Goal: Information Seeking & Learning: Find specific fact

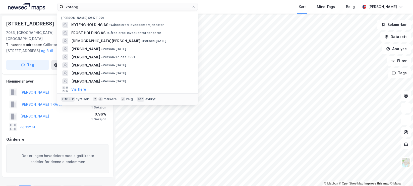
scroll to position [649, 0]
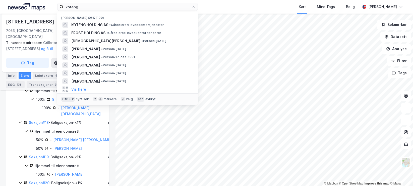
click at [40, 5] on div "koteng Nylige søk (100) KOTENG HOLDING AS • Gårdeiere • Hovedkontortjenester FR…" at bounding box center [206, 7] width 413 height 14
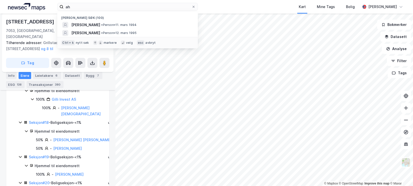
type input "a"
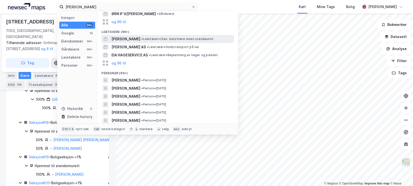
scroll to position [126, 0]
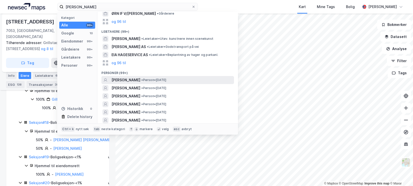
type input "[PERSON_NAME]"
click at [155, 78] on span "• Person • [DATE]" at bounding box center [153, 80] width 25 height 4
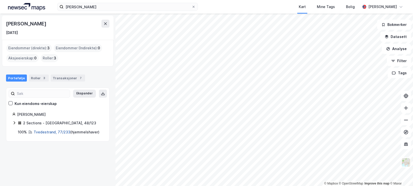
click at [64, 131] on link "Tvedestrand, 77/233" at bounding box center [52, 132] width 37 height 4
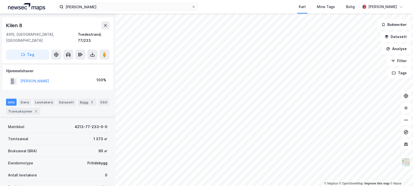
scroll to position [3, 0]
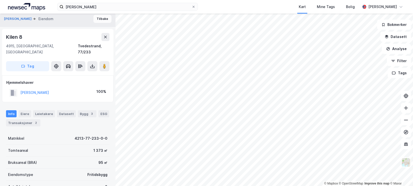
click at [94, 21] on button "Tilbake" at bounding box center [102, 19] width 18 height 8
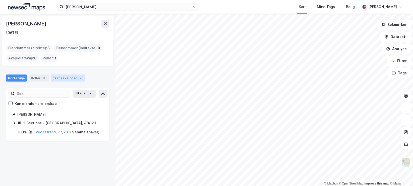
click at [61, 79] on div "Transaksjoner 7" at bounding box center [68, 77] width 34 height 7
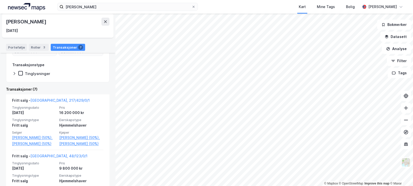
scroll to position [25, 0]
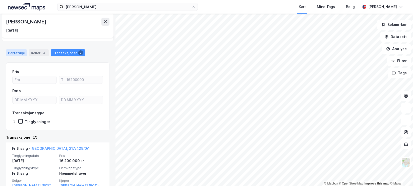
click at [13, 53] on div "Portefølje" at bounding box center [16, 52] width 21 height 7
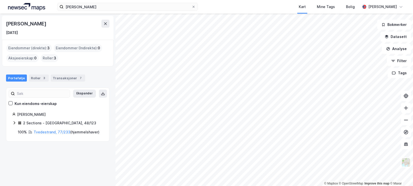
click at [16, 124] on icon at bounding box center [14, 123] width 4 height 4
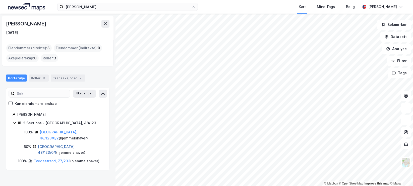
click at [54, 144] on link "[GEOGRAPHIC_DATA], 48/123/0/1" at bounding box center [57, 149] width 38 height 10
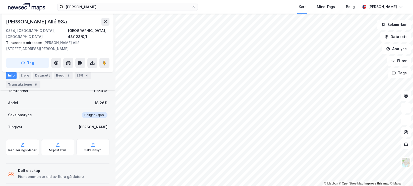
scroll to position [84, 0]
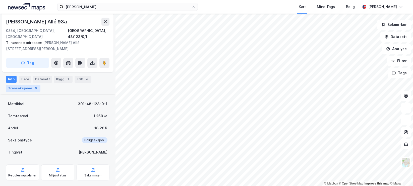
click at [28, 87] on div "Transaksjoner 5" at bounding box center [23, 88] width 34 height 7
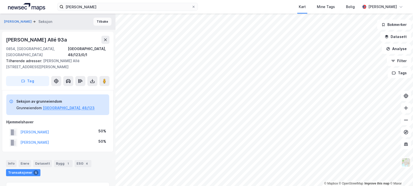
click at [100, 25] on button "Tilbake" at bounding box center [102, 22] width 18 height 8
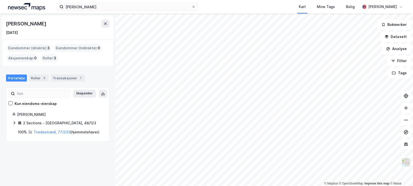
click at [13, 122] on icon at bounding box center [14, 123] width 4 height 4
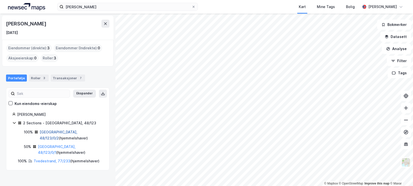
click at [57, 130] on link "[GEOGRAPHIC_DATA], 48/123/0/2" at bounding box center [59, 135] width 38 height 10
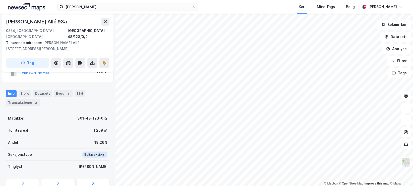
scroll to position [51, 0]
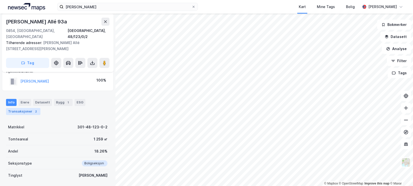
click at [35, 109] on div "2" at bounding box center [35, 111] width 5 height 5
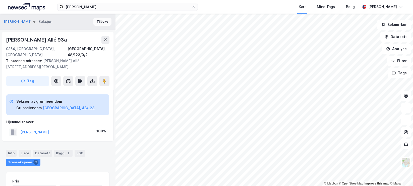
click at [96, 25] on button "Tilbake" at bounding box center [102, 22] width 18 height 8
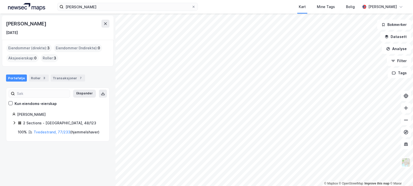
click at [16, 122] on icon at bounding box center [14, 123] width 4 height 4
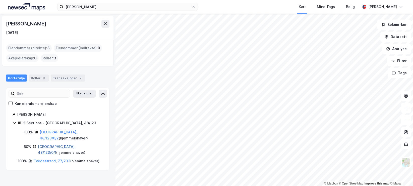
click at [43, 144] on link "[GEOGRAPHIC_DATA], 48/123/0/1" at bounding box center [57, 149] width 38 height 10
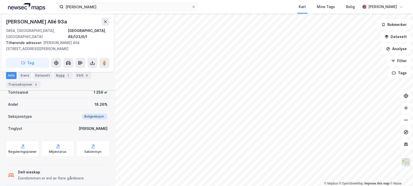
scroll to position [109, 0]
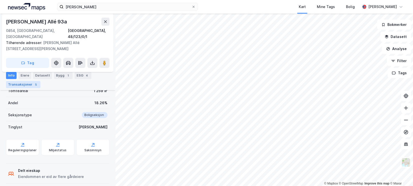
click at [21, 85] on div "Transaksjoner 5" at bounding box center [23, 84] width 34 height 7
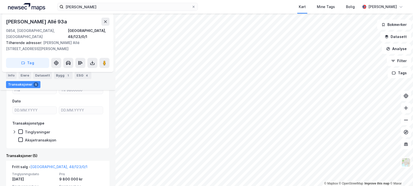
scroll to position [185, 0]
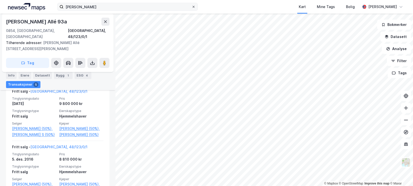
click at [194, 7] on icon at bounding box center [194, 7] width 2 height 2
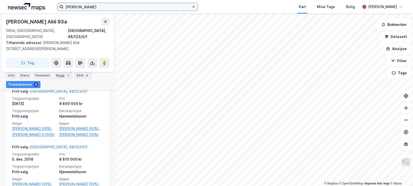
click at [192, 7] on input "[PERSON_NAME]" at bounding box center [128, 7] width 128 height 8
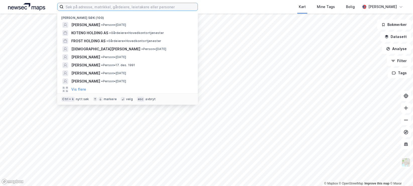
click at [140, 6] on input at bounding box center [131, 7] width 134 height 8
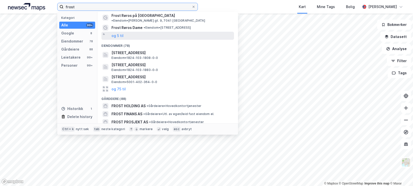
scroll to position [25, 0]
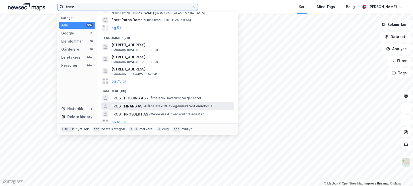
type input "frost"
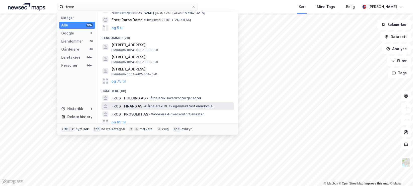
click at [130, 103] on span "FROST FINANS AS" at bounding box center [127, 106] width 31 height 6
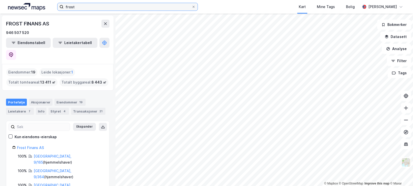
click at [91, 8] on input "frost" at bounding box center [128, 7] width 128 height 8
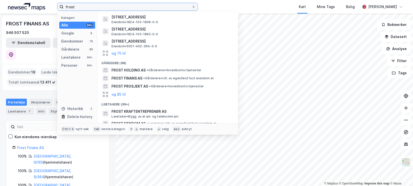
scroll to position [75, 0]
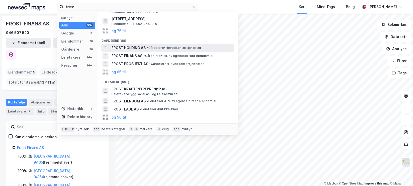
click at [132, 45] on span "FROST HOLDING AS" at bounding box center [129, 48] width 34 height 6
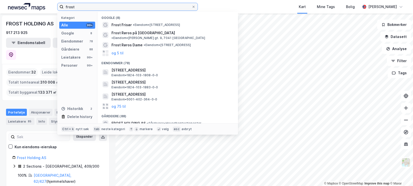
click at [101, 9] on input "frost" at bounding box center [128, 7] width 128 height 8
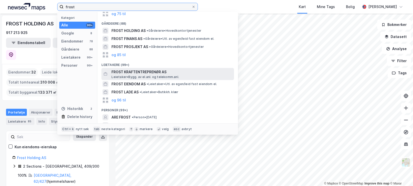
scroll to position [101, 0]
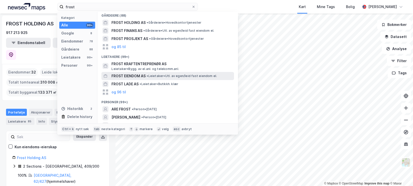
click at [138, 73] on span "FROST EIENDOM AS" at bounding box center [129, 76] width 34 height 6
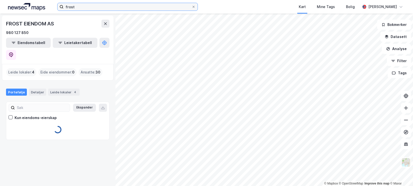
click at [97, 9] on input "frost" at bounding box center [128, 7] width 128 height 8
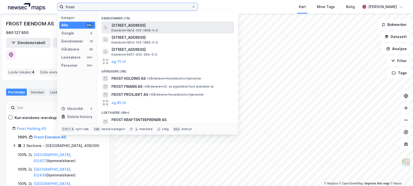
scroll to position [75, 0]
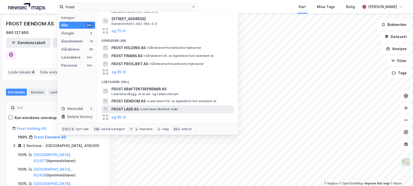
click at [126, 106] on span "FROST LADE AS" at bounding box center [125, 109] width 27 height 6
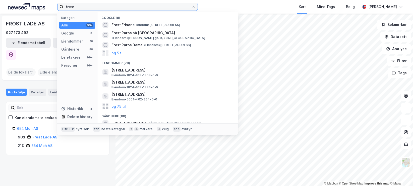
click at [111, 9] on input "frost" at bounding box center [128, 7] width 128 height 8
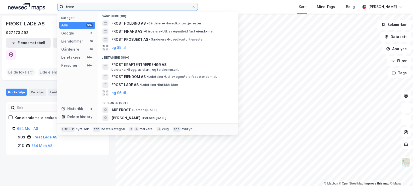
scroll to position [101, 0]
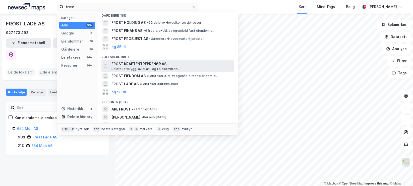
click at [146, 61] on span "FROST KRAFTENTREPRENØR AS" at bounding box center [172, 64] width 121 height 6
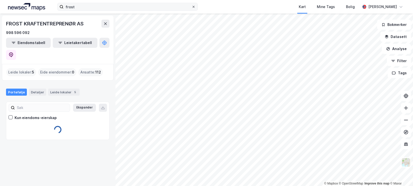
click at [194, 6] on icon at bounding box center [194, 7] width 2 height 2
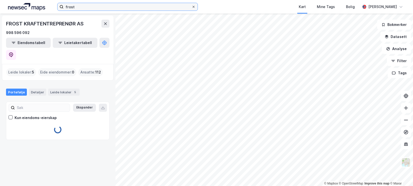
click at [192, 6] on input "frost" at bounding box center [128, 7] width 128 height 8
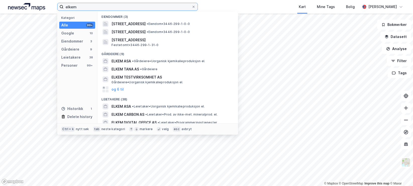
scroll to position [50, 0]
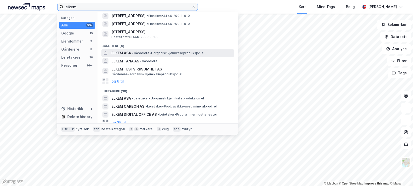
type input "elkem"
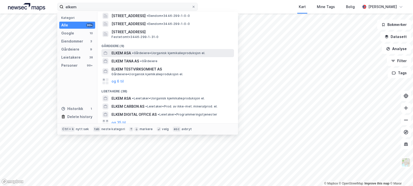
click at [153, 49] on div "ELKEM ASA • Gårdeiere • Uorganisk kjemikalieproduksjon el." at bounding box center [168, 53] width 133 height 8
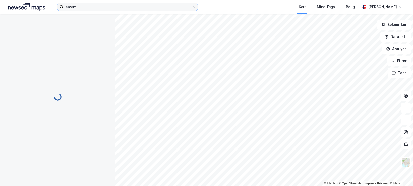
click at [106, 8] on input "elkem" at bounding box center [128, 7] width 128 height 8
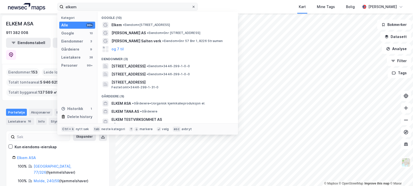
click at [195, 8] on div at bounding box center [193, 7] width 3 height 4
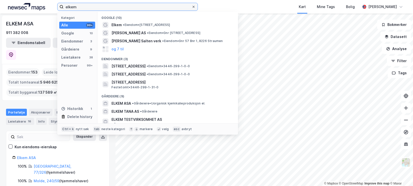
click at [192, 8] on input "elkem" at bounding box center [128, 7] width 128 height 8
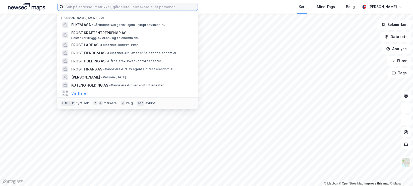
click at [98, 10] on input at bounding box center [131, 7] width 134 height 8
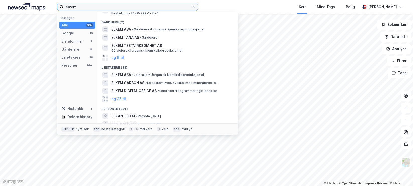
scroll to position [75, 0]
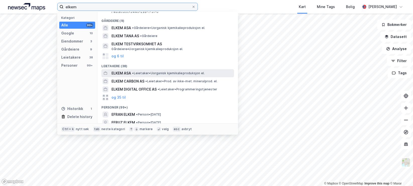
type input "elkem"
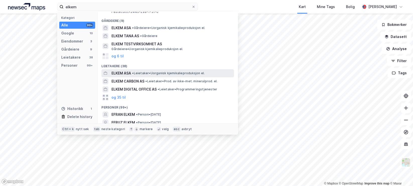
click at [146, 74] on span "• Leietaker • Uorganisk kjemikalieproduksjon el." at bounding box center [168, 73] width 73 height 4
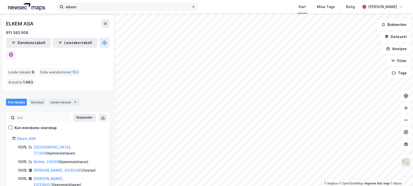
click at [195, 7] on icon at bounding box center [193, 6] width 3 height 3
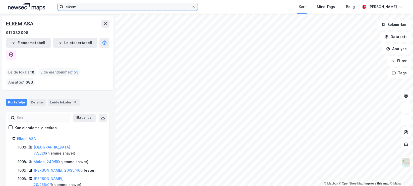
click at [192, 7] on input "elkem" at bounding box center [128, 7] width 128 height 8
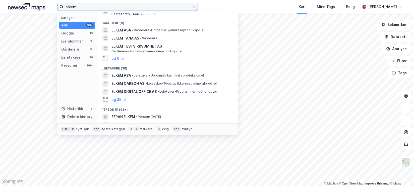
scroll to position [75, 0]
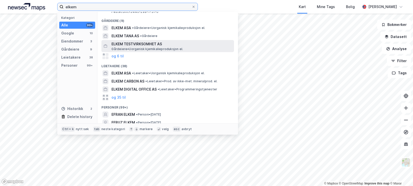
type input "elkem"
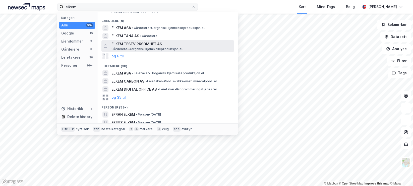
click at [158, 43] on span "ELKEM TESTVIRKSOMHET AS" at bounding box center [172, 44] width 121 height 6
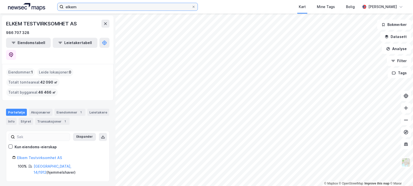
click at [179, 7] on input "elkem" at bounding box center [128, 7] width 128 height 8
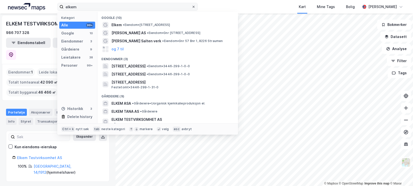
click at [193, 7] on icon at bounding box center [193, 6] width 3 height 3
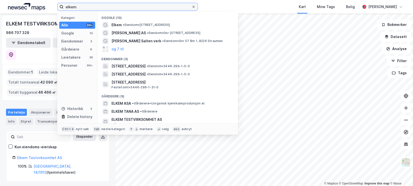
click at [192, 7] on input "elkem" at bounding box center [128, 7] width 128 height 8
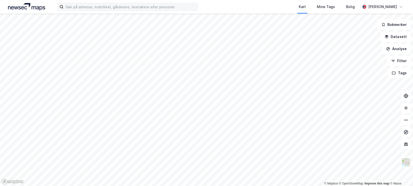
click at [216, 5] on div "Kart Mine Tags [PERSON_NAME]" at bounding box center [206, 7] width 413 height 14
